Goal: Transaction & Acquisition: Purchase product/service

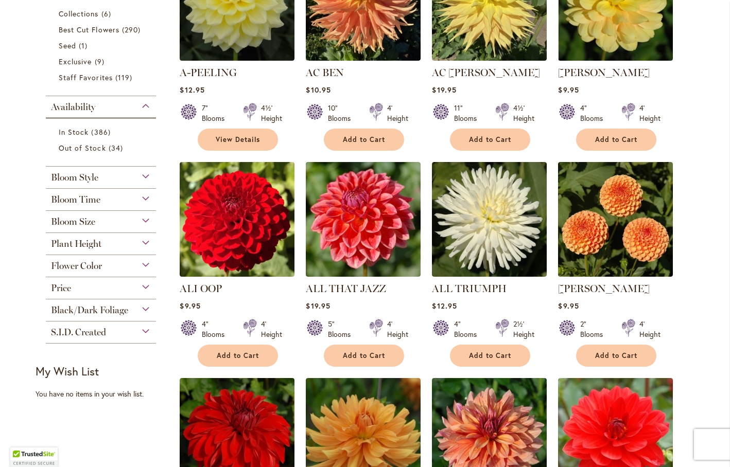
scroll to position [321, 0]
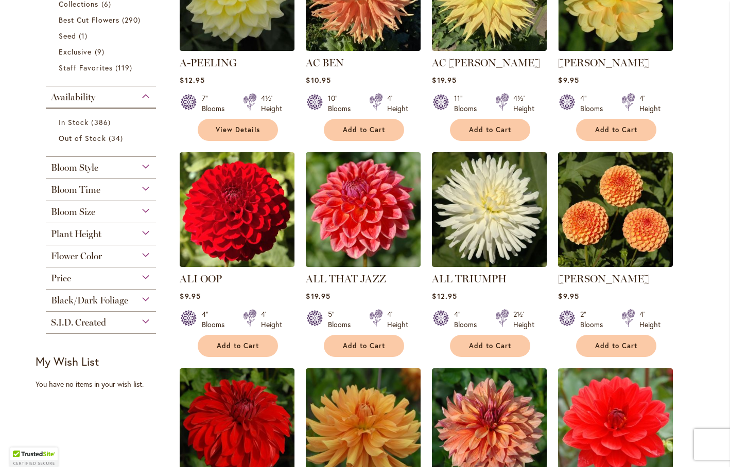
click at [81, 168] on span "Bloom Style" at bounding box center [74, 167] width 47 height 11
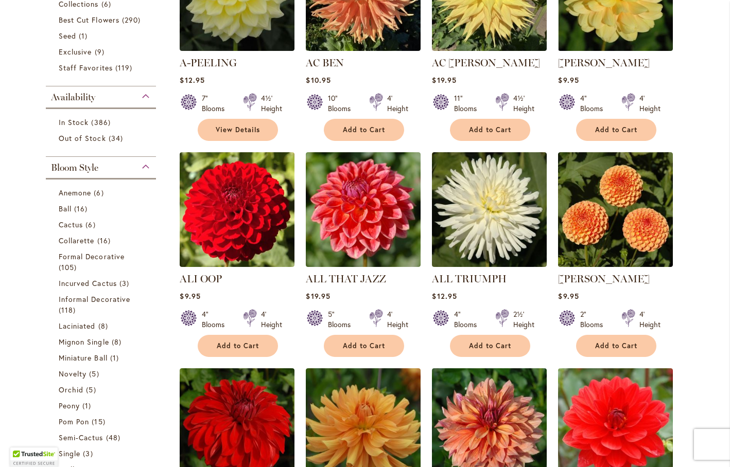
scroll to position [477, 0]
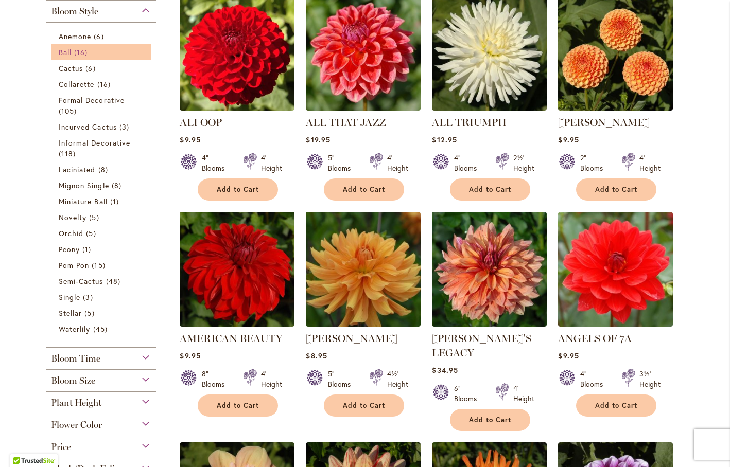
click at [82, 51] on span "16 items" at bounding box center [82, 52] width 16 height 11
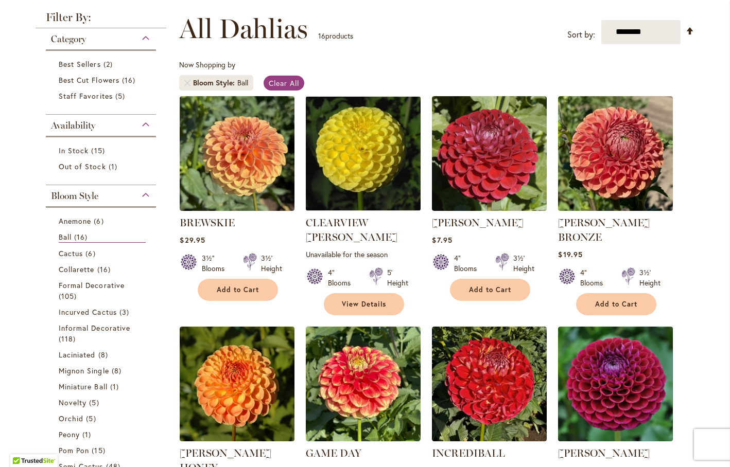
scroll to position [131, 0]
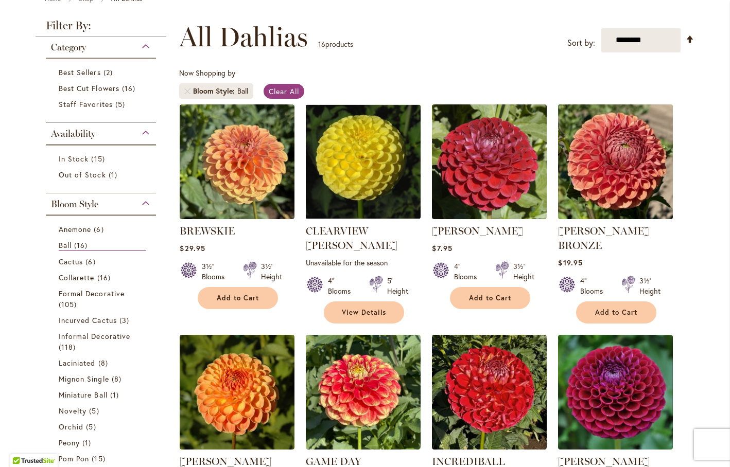
click at [603, 197] on img at bounding box center [616, 161] width 120 height 120
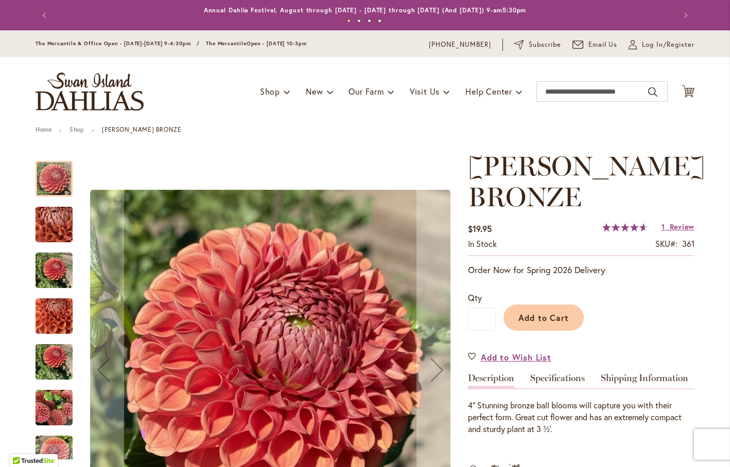
click at [64, 270] on img "CORNEL BRONZE" at bounding box center [54, 270] width 37 height 37
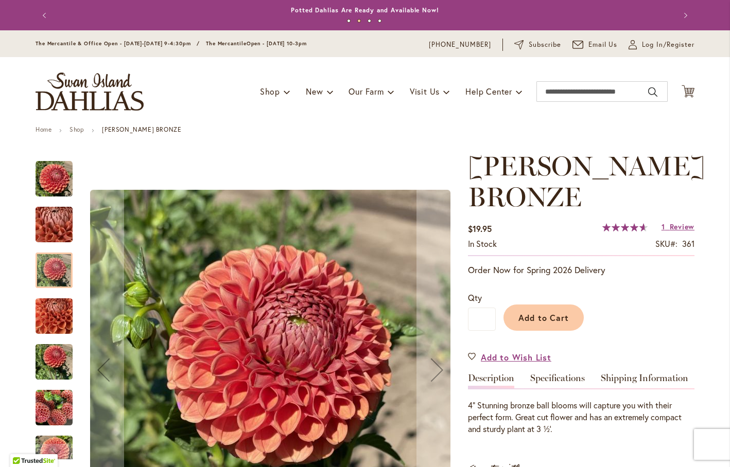
click at [64, 416] on img "CORNEL BRONZE" at bounding box center [54, 408] width 37 height 37
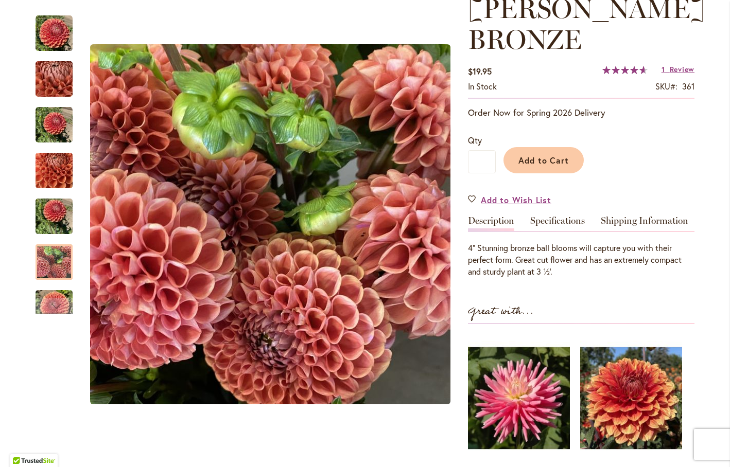
scroll to position [159, 0]
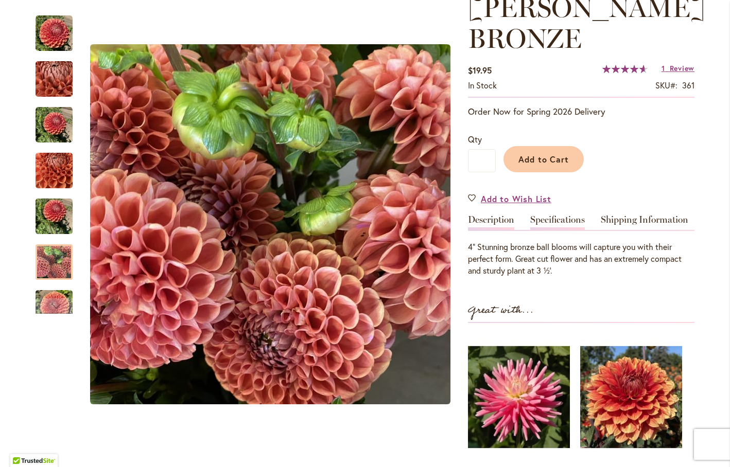
click at [565, 217] on link "Specifications" at bounding box center [557, 222] width 55 height 15
